Goal: Task Accomplishment & Management: Manage account settings

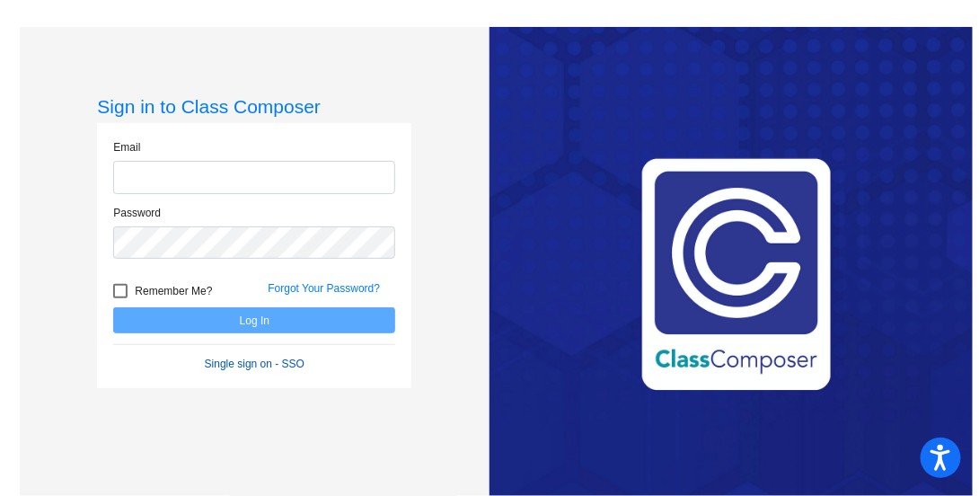
click at [273, 361] on form "Email Password Remember Me? Forgot Your Password? Log In Single sign on - SSO" at bounding box center [254, 255] width 282 height 233
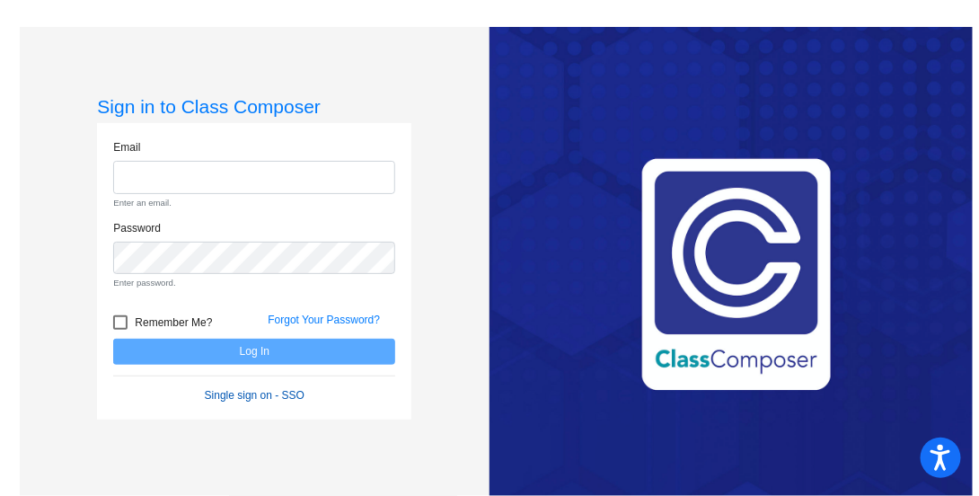
click at [282, 394] on link "Single sign on - SSO" at bounding box center [255, 395] width 100 height 13
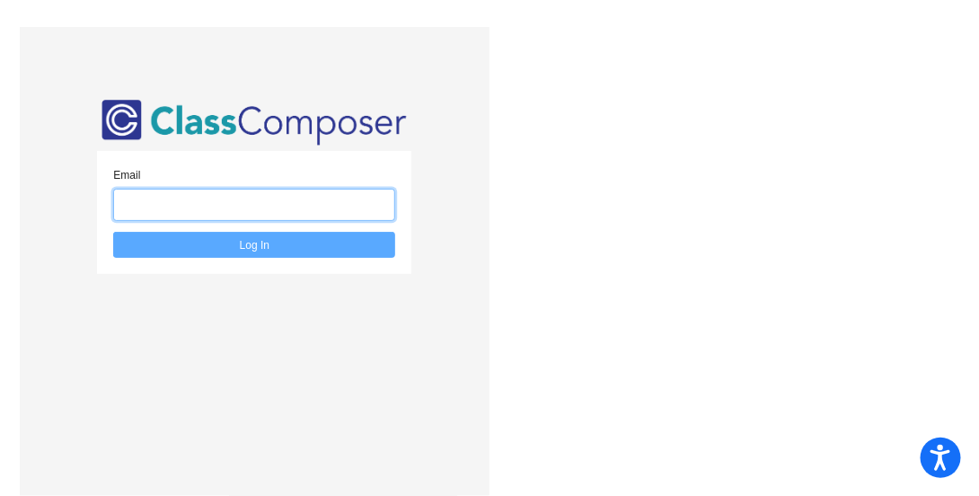
click at [317, 215] on input "email" at bounding box center [254, 205] width 282 height 33
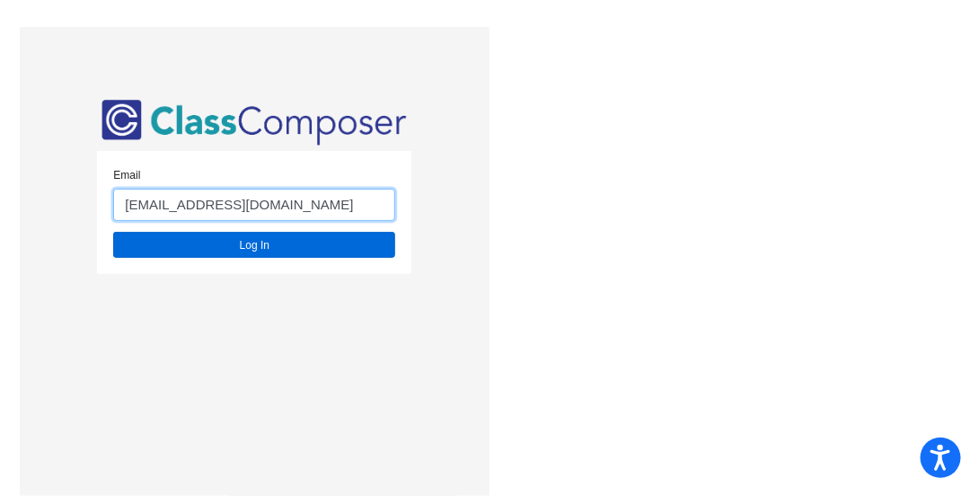
type input "[EMAIL_ADDRESS][DOMAIN_NAME]"
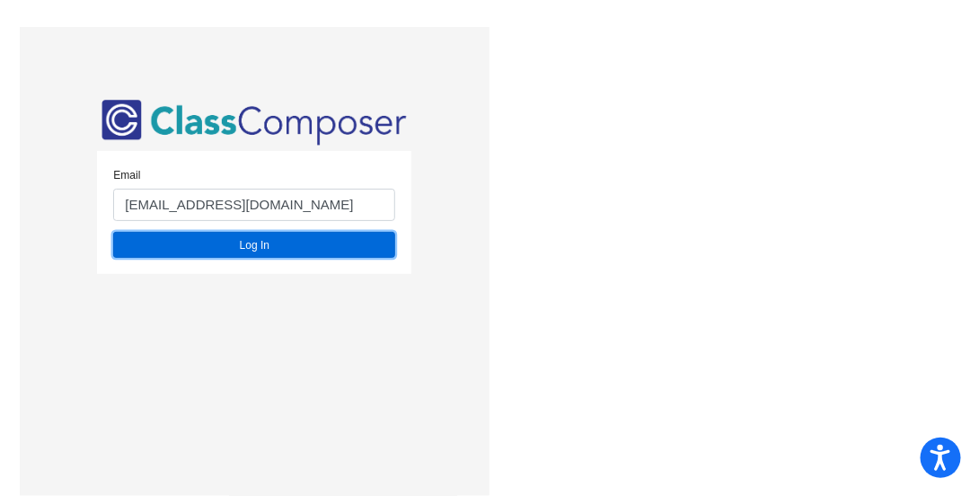
click at [278, 249] on button "Log In" at bounding box center [254, 245] width 282 height 26
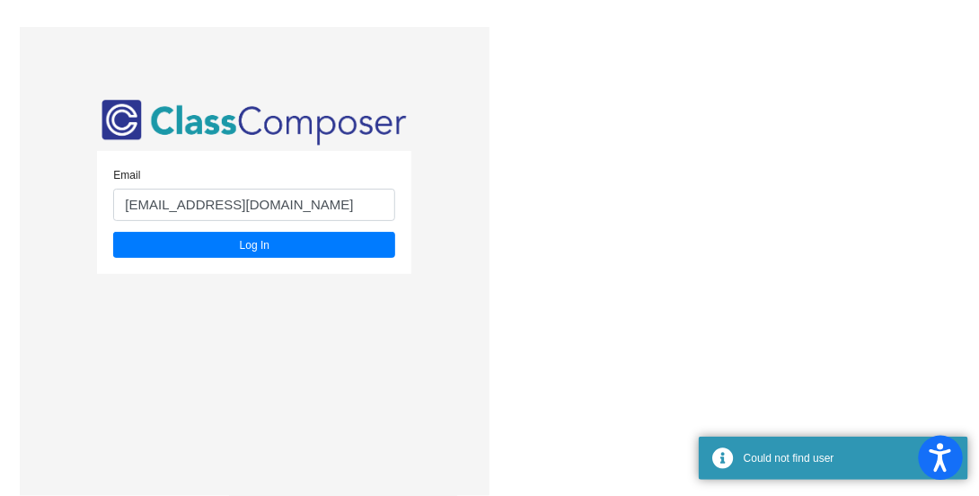
click at [926, 455] on button "Open accessiBe: accessibility options, statement and help" at bounding box center [941, 457] width 45 height 45
